Goal: Task Accomplishment & Management: Use online tool/utility

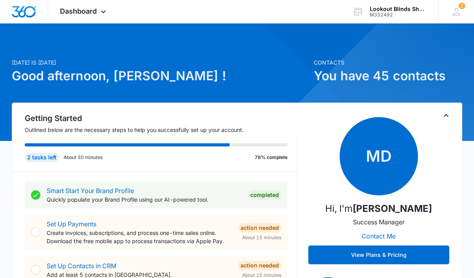
click at [106, 15] on icon at bounding box center [103, 11] width 9 height 9
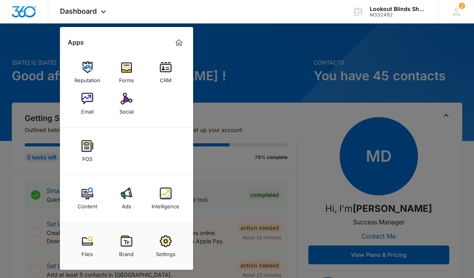
click at [166, 196] on img at bounding box center [166, 194] width 12 height 12
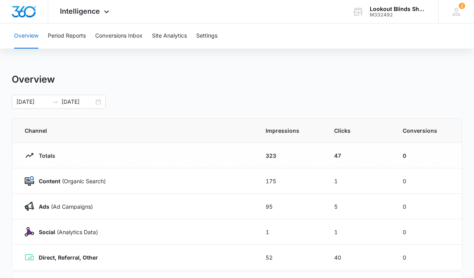
click at [126, 41] on button "Conversions Inbox" at bounding box center [118, 35] width 47 height 25
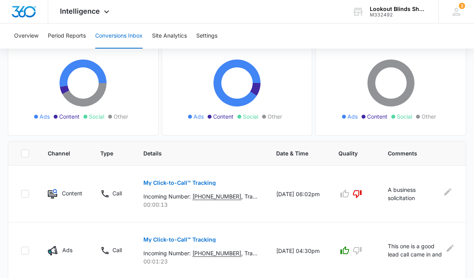
scroll to position [82, 0]
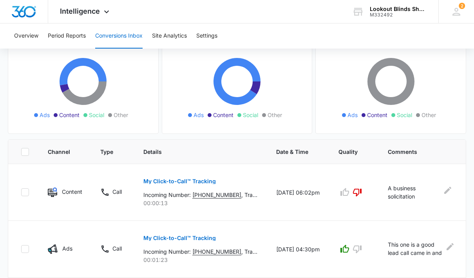
click at [448, 247] on icon "Edit Comments" at bounding box center [449, 246] width 7 height 7
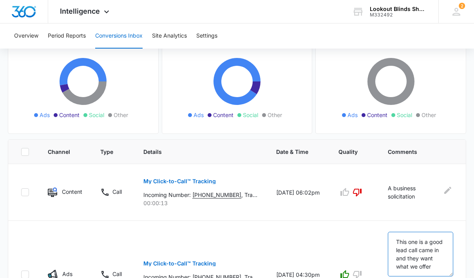
click at [440, 271] on textarea "This one is a good lead call came in and they want what we offer" at bounding box center [420, 254] width 65 height 45
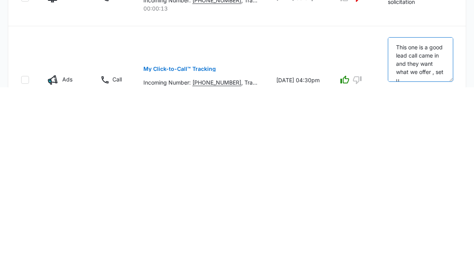
scroll to position [2, 0]
type textarea "This one is a good lead call came in and they want what we offer , set up appoi…"
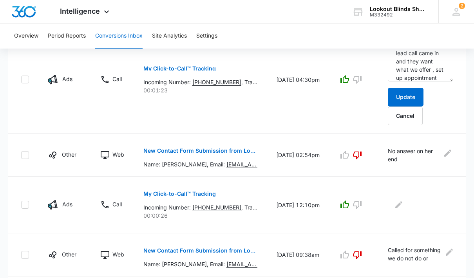
click at [406, 96] on button "Update" at bounding box center [406, 97] width 36 height 19
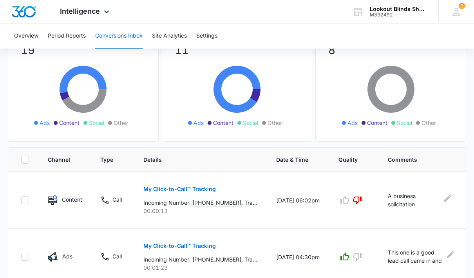
scroll to position [0, 0]
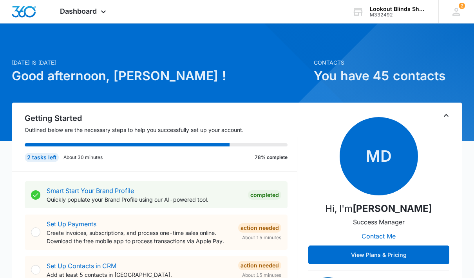
click at [103, 12] on icon at bounding box center [103, 11] width 5 height 3
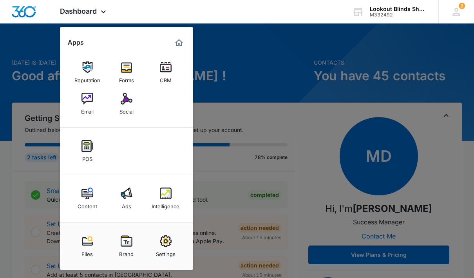
click at [165, 198] on img at bounding box center [166, 194] width 12 height 12
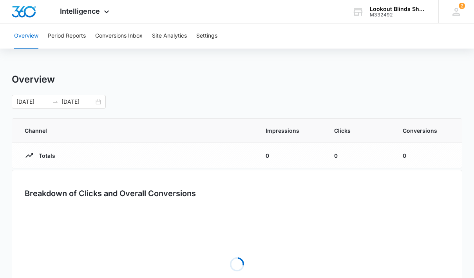
click at [123, 36] on button "Conversions Inbox" at bounding box center [118, 35] width 47 height 25
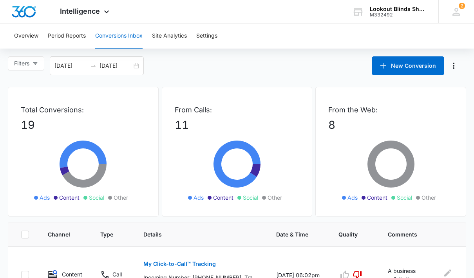
click at [113, 63] on input "[DATE]" at bounding box center [115, 65] width 32 height 9
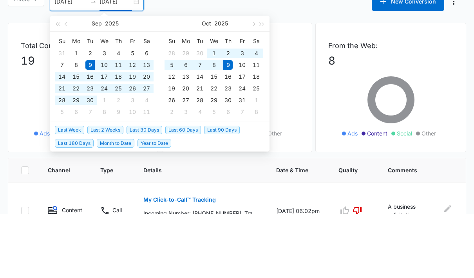
type input "[DATE]"
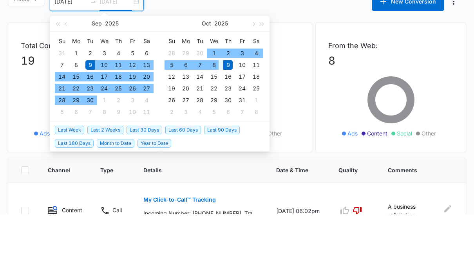
click at [218, 125] on div "8" at bounding box center [213, 129] width 9 height 9
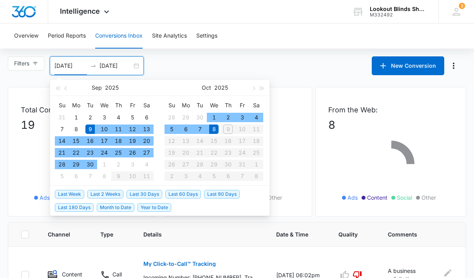
click at [213, 130] on div "8" at bounding box center [213, 129] width 9 height 9
type input "10/08/2025"
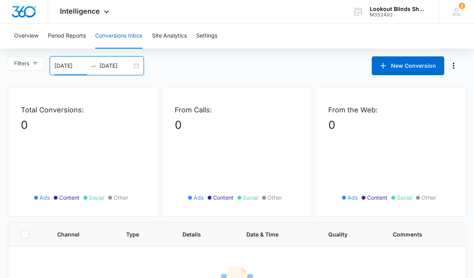
click at [126, 64] on input "10/08/2025" at bounding box center [115, 65] width 32 height 9
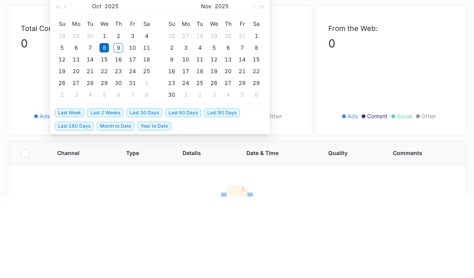
type input "10/09/2025"
click at [121, 125] on div "9" at bounding box center [118, 129] width 9 height 9
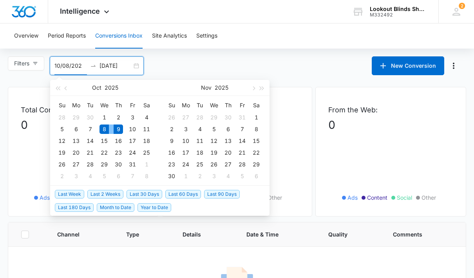
click at [116, 35] on button "Conversions Inbox" at bounding box center [118, 35] width 47 height 25
type input "10/08/2025"
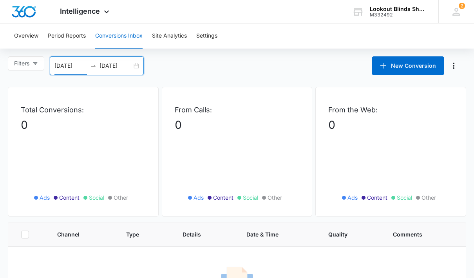
click at [125, 40] on button "Conversions Inbox" at bounding box center [118, 35] width 47 height 25
click at [75, 34] on button "Period Reports" at bounding box center [67, 35] width 38 height 25
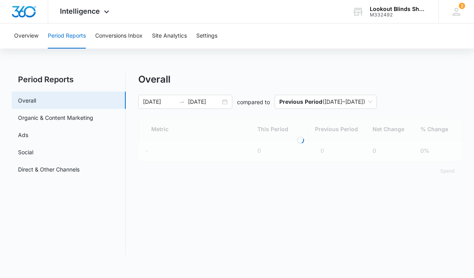
click at [125, 37] on button "Conversions Inbox" at bounding box center [118, 35] width 47 height 25
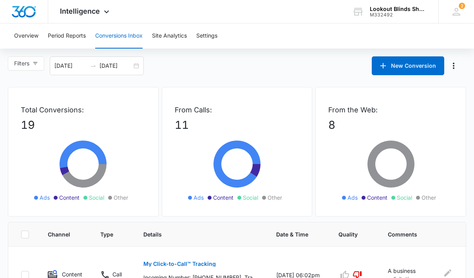
click at [73, 64] on input "09/09/2025" at bounding box center [70, 65] width 32 height 9
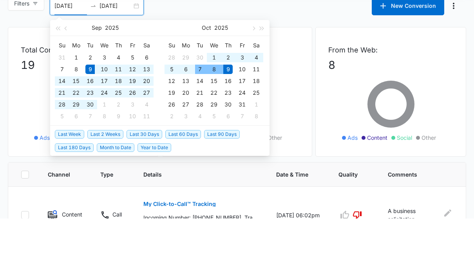
type input "10/07/2025"
click at [202, 125] on div "7" at bounding box center [199, 129] width 9 height 9
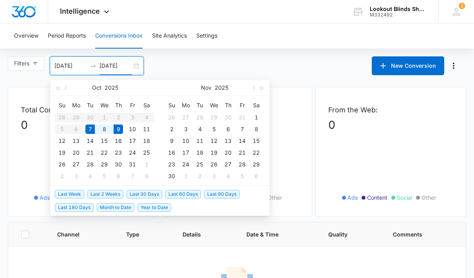
click at [299, 155] on div "From Calls: 0 Ads Content Social Other" at bounding box center [237, 152] width 151 height 130
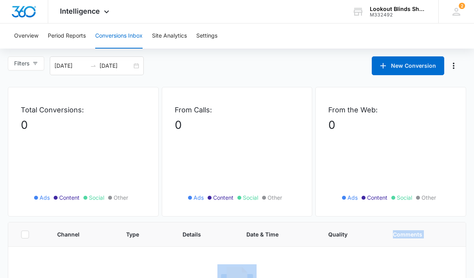
click at [282, 174] on icon at bounding box center [236, 168] width 117 height 70
